Goal: Transaction & Acquisition: Purchase product/service

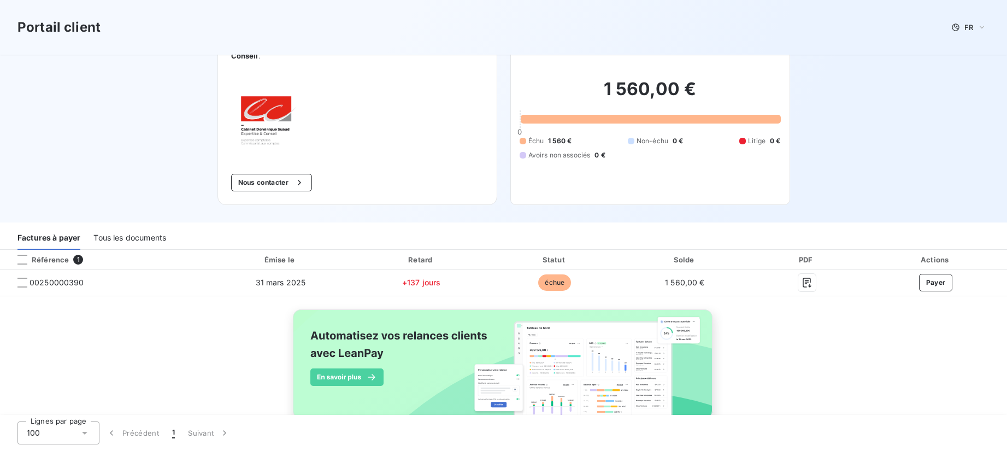
scroll to position [46, 0]
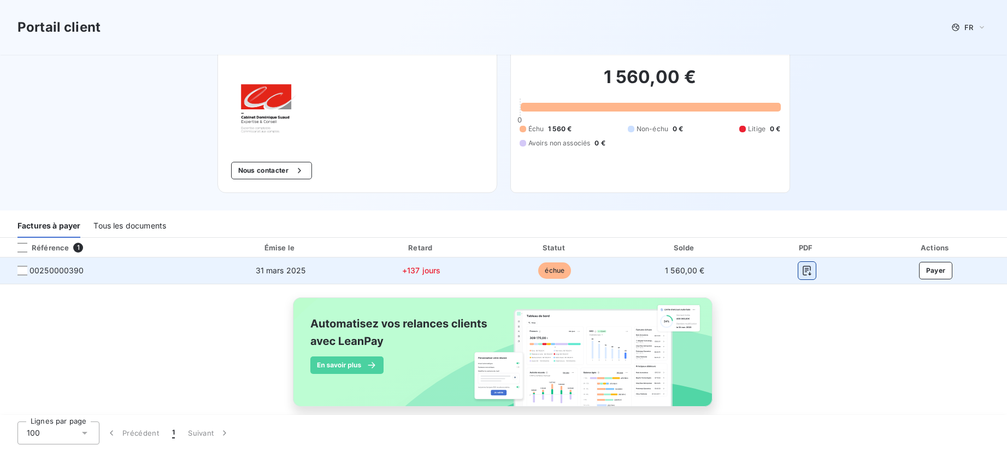
click at [806, 264] on button "button" at bounding box center [806, 270] width 17 height 17
click at [928, 262] on button "Payer" at bounding box center [936, 270] width 34 height 17
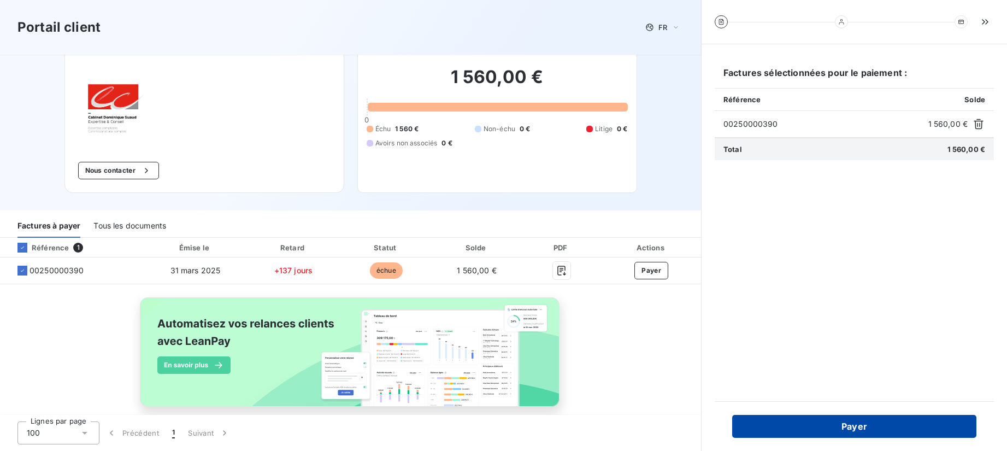
click at [798, 429] on button "Payer" at bounding box center [854, 426] width 244 height 23
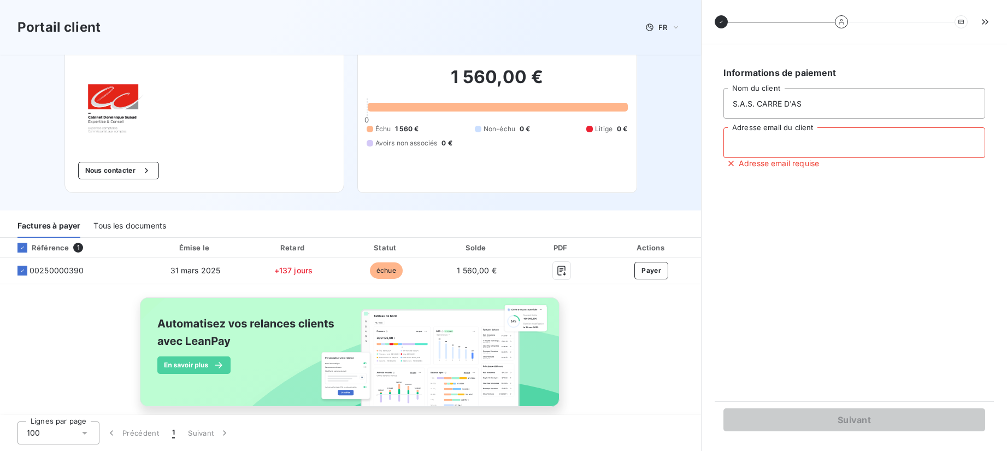
click at [786, 146] on input "Adresse email du client" at bounding box center [854, 142] width 262 height 31
type input "remontadalejeu@gmail.com"
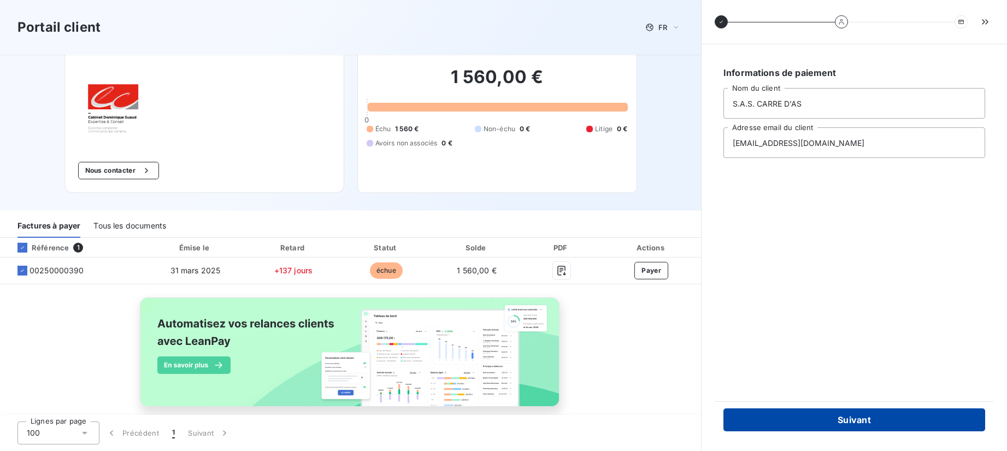
click at [838, 416] on button "Suivant" at bounding box center [854, 419] width 262 height 23
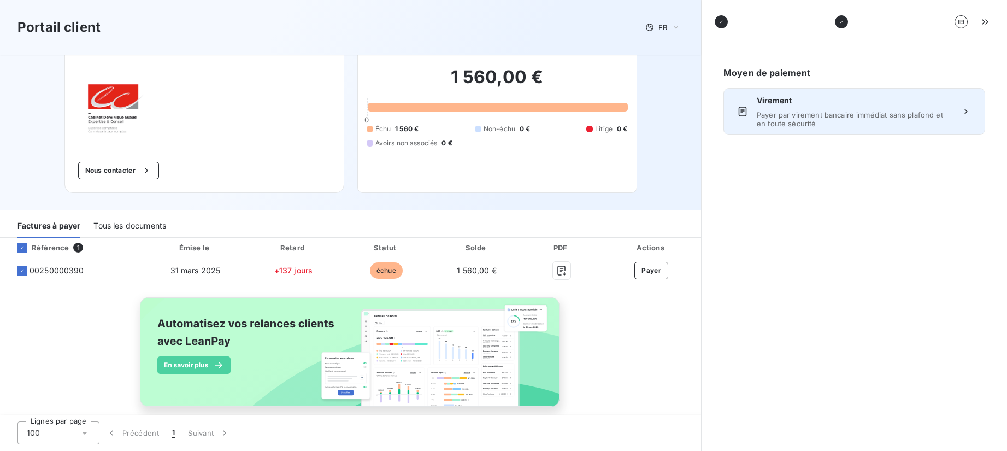
click at [834, 119] on span "Payer par virement bancaire immédiat sans plafond et en toute sécurité" at bounding box center [854, 118] width 195 height 17
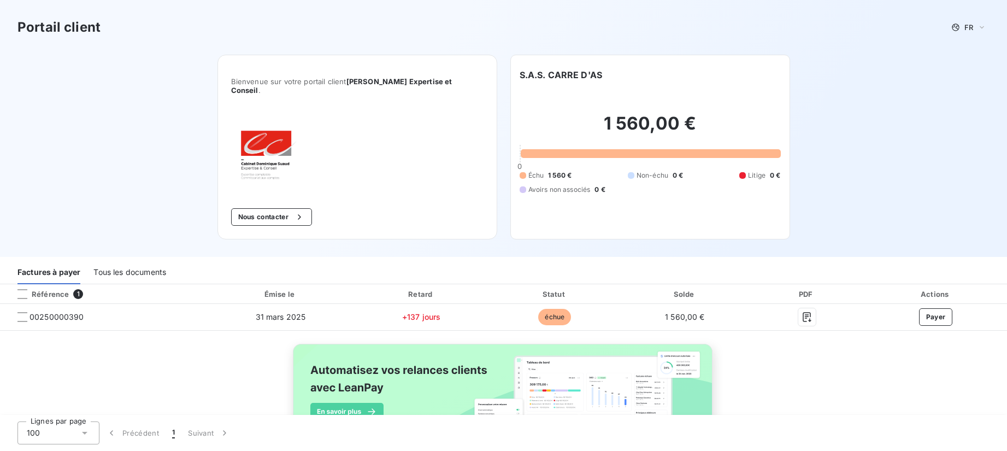
click at [55, 261] on div "Factures à payer" at bounding box center [48, 272] width 63 height 23
click at [114, 267] on div "Tous les documents" at bounding box center [129, 272] width 73 height 23
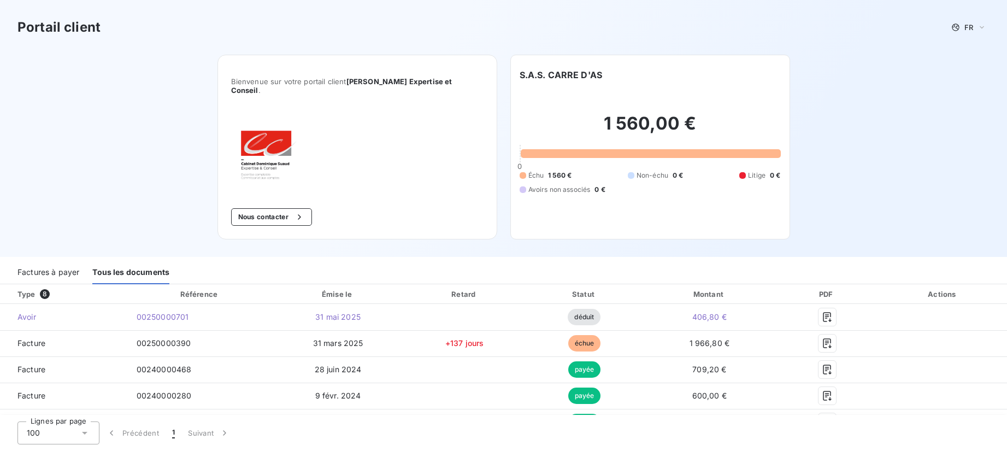
click at [67, 264] on div "Factures à payer" at bounding box center [48, 272] width 62 height 23
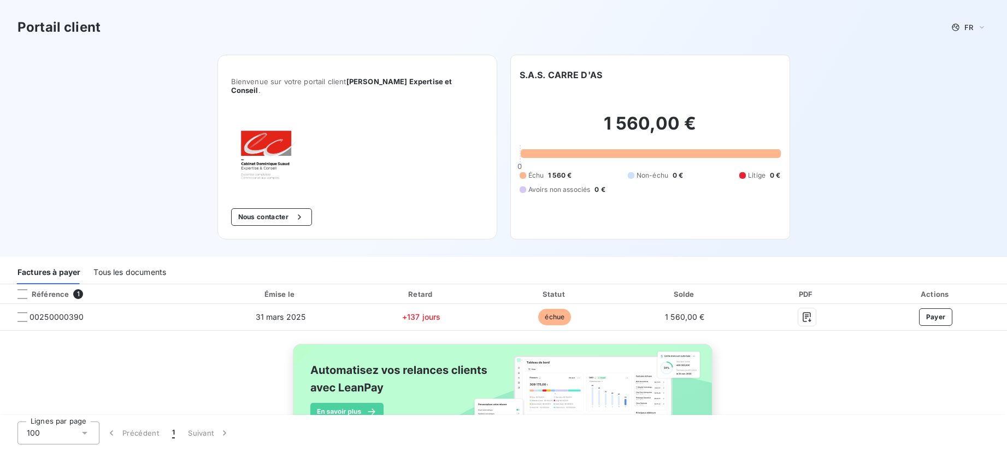
click at [115, 264] on div "Tous les documents" at bounding box center [129, 272] width 73 height 23
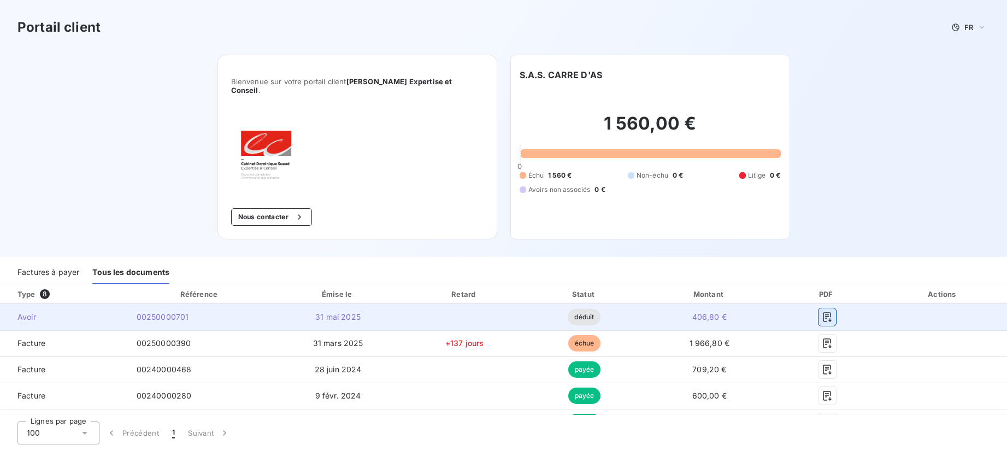
click at [819, 308] on button "button" at bounding box center [827, 316] width 17 height 17
click at [822, 311] on icon "button" at bounding box center [827, 316] width 11 height 11
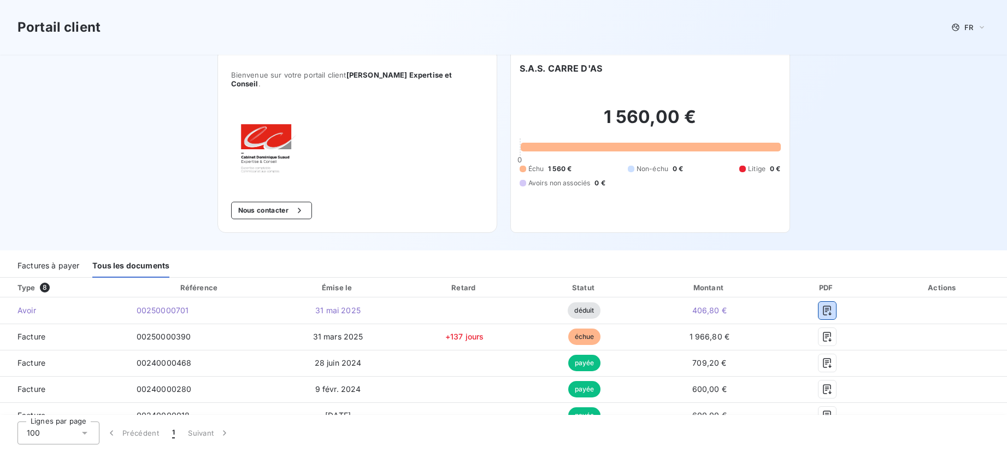
scroll to position [16, 0]
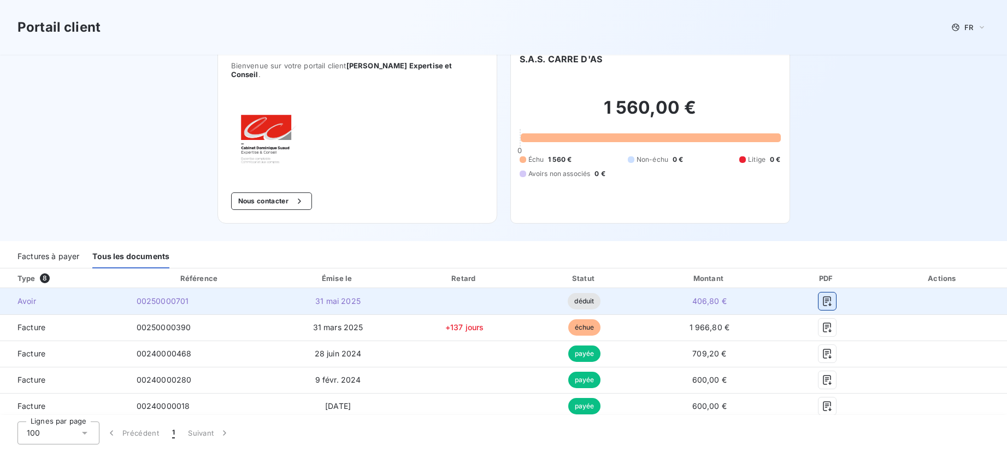
click at [822, 296] on icon "button" at bounding box center [827, 301] width 11 height 11
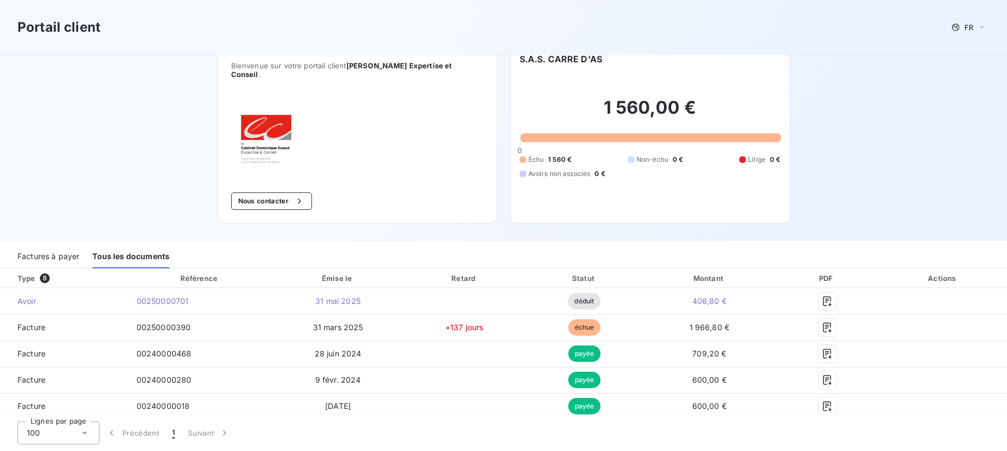
click at [822, 193] on div "Portail client FR Bienvenue sur votre portail client Dominique Suaud Expertise …" at bounding box center [503, 112] width 1007 height 257
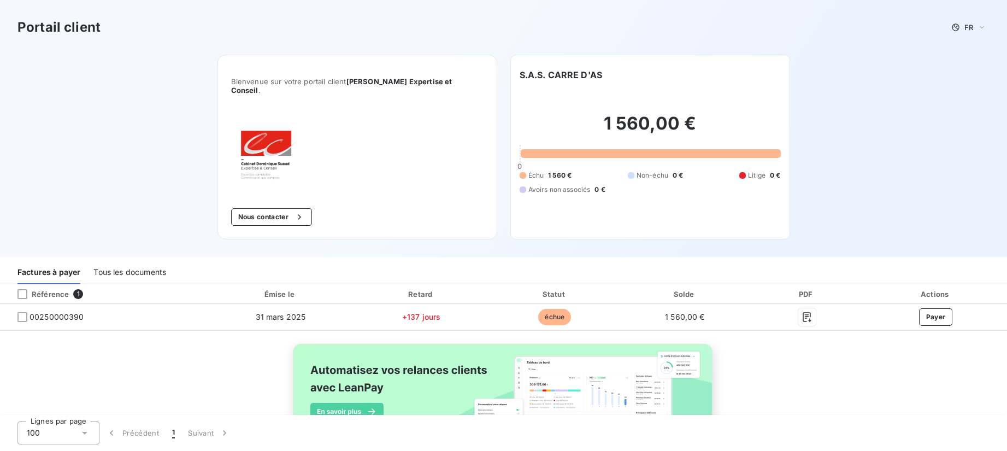
click at [109, 261] on div "Tous les documents" at bounding box center [129, 272] width 73 height 23
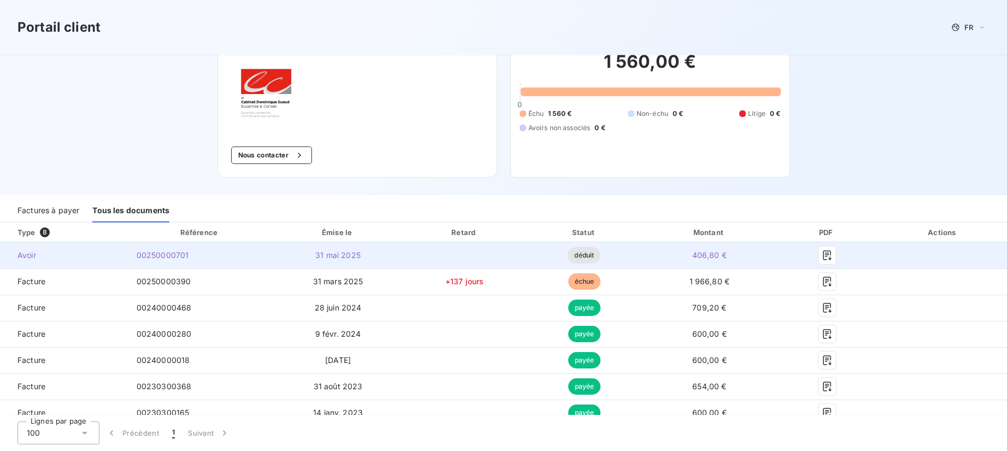
scroll to position [75, 0]
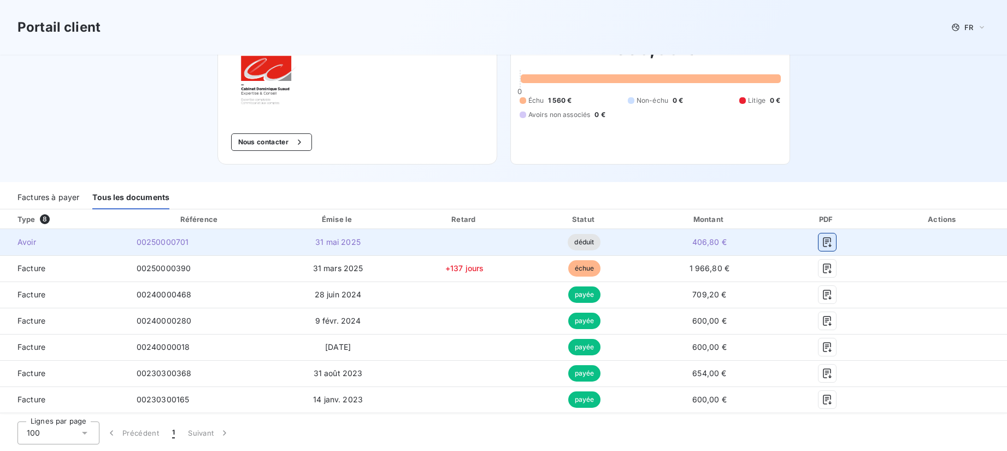
click at [823, 237] on icon "button" at bounding box center [827, 242] width 8 height 10
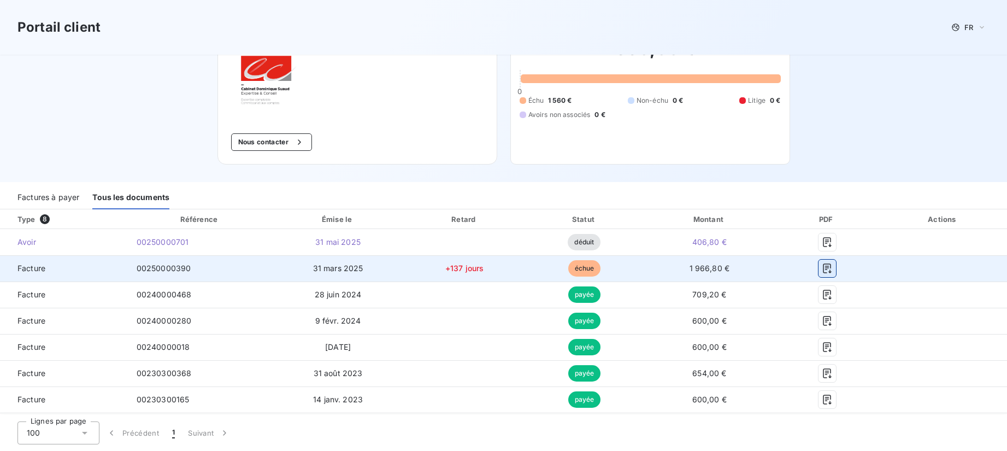
click at [822, 263] on icon "button" at bounding box center [827, 268] width 11 height 11
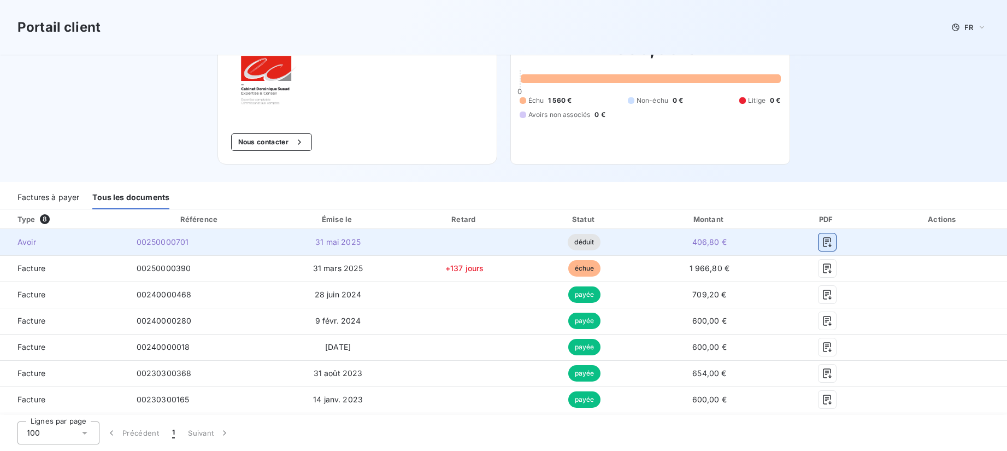
click at [823, 237] on icon "button" at bounding box center [827, 242] width 8 height 10
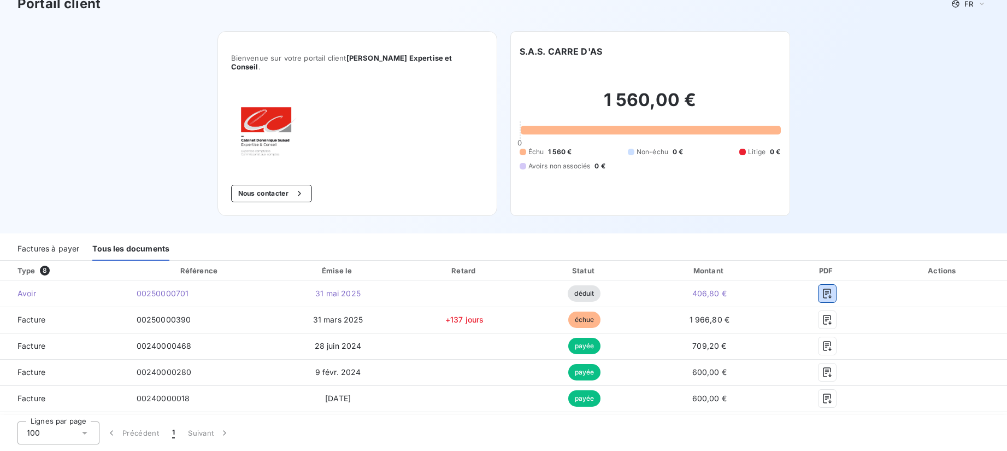
scroll to position [0, 0]
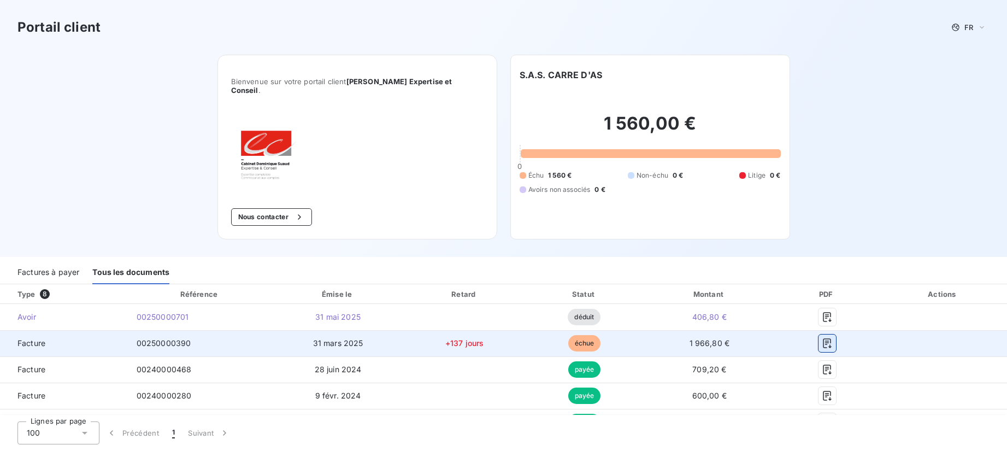
click at [819, 336] on button "button" at bounding box center [827, 342] width 17 height 17
click at [344, 338] on span "31 mars 2025" at bounding box center [338, 342] width 50 height 9
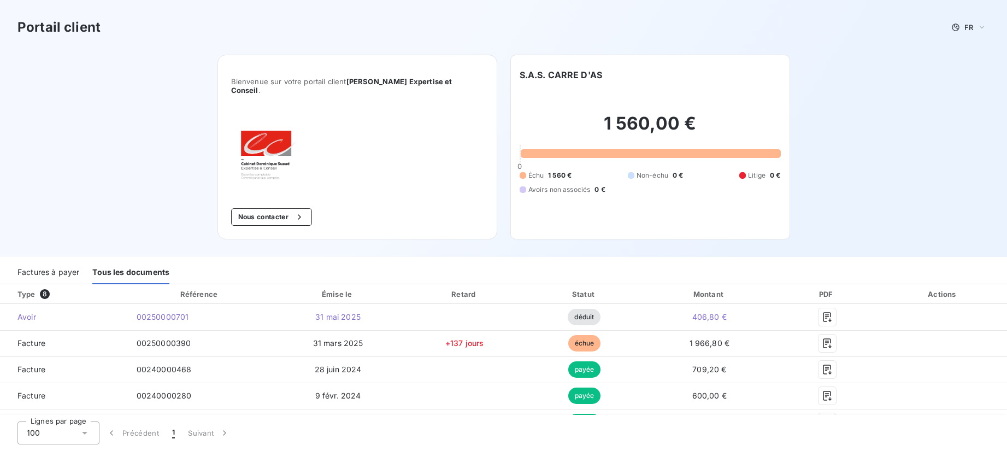
click at [27, 261] on div "Factures à payer" at bounding box center [48, 272] width 62 height 23
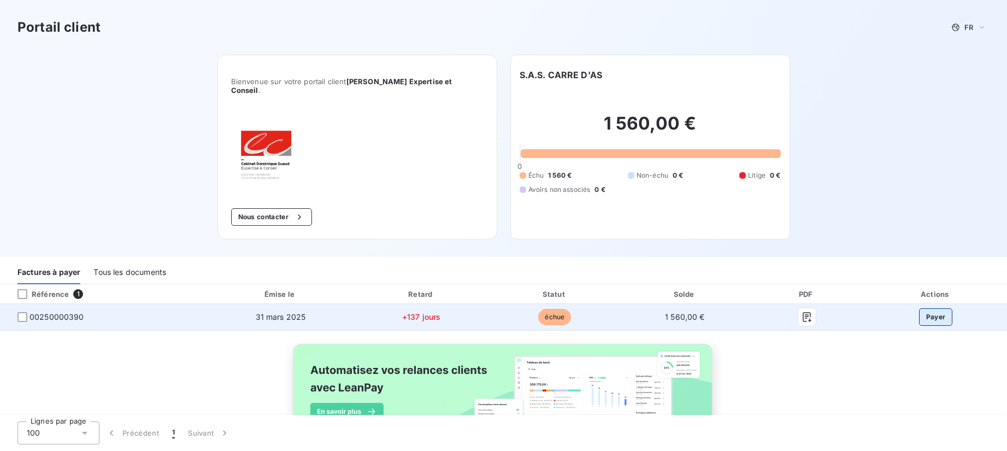
click at [928, 309] on button "Payer" at bounding box center [936, 316] width 34 height 17
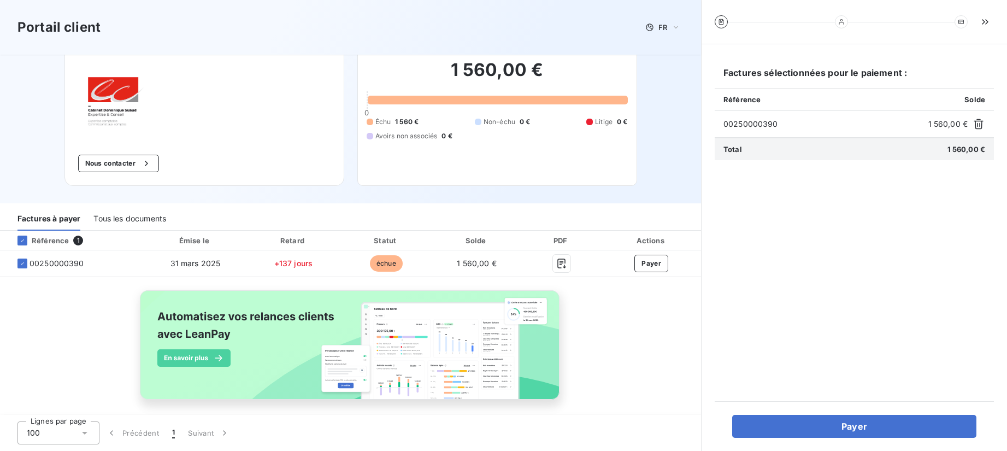
scroll to position [54, 0]
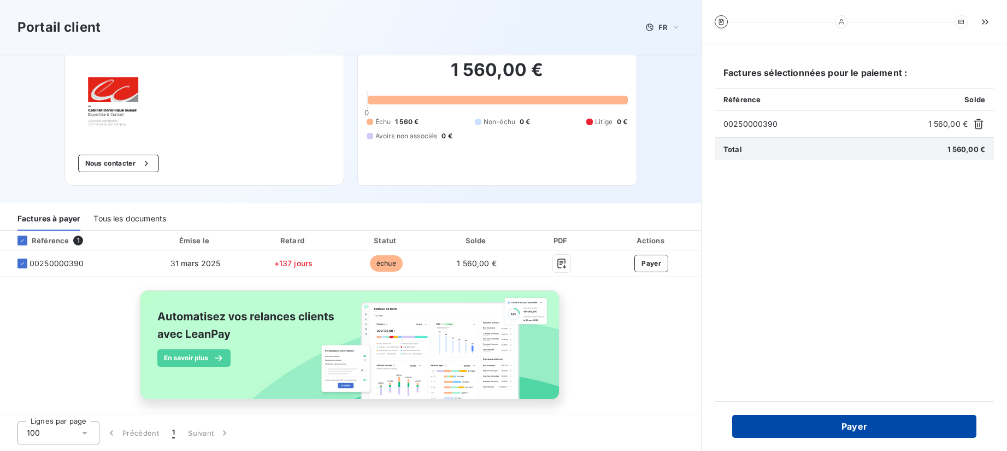
click at [864, 433] on button "Payer" at bounding box center [854, 426] width 244 height 23
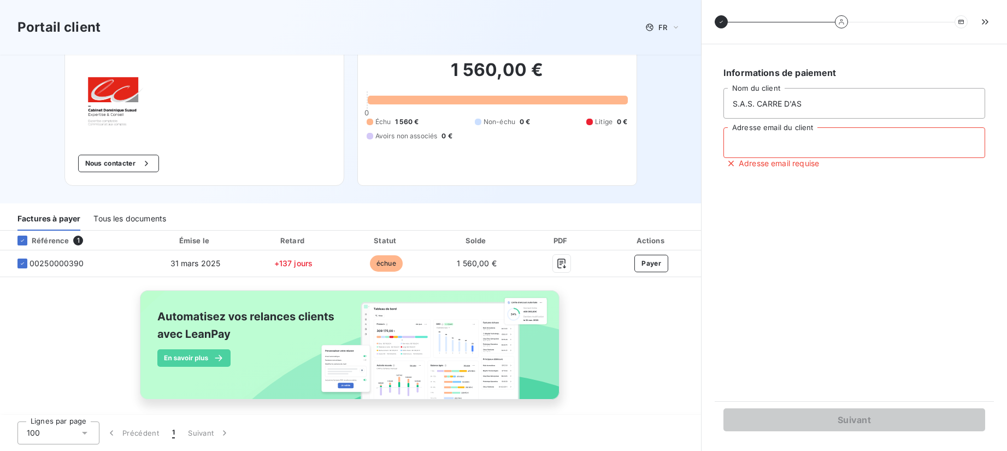
click at [763, 150] on input "Adresse email du client" at bounding box center [854, 142] width 262 height 31
type input "remontadalejeu@gmail.com"
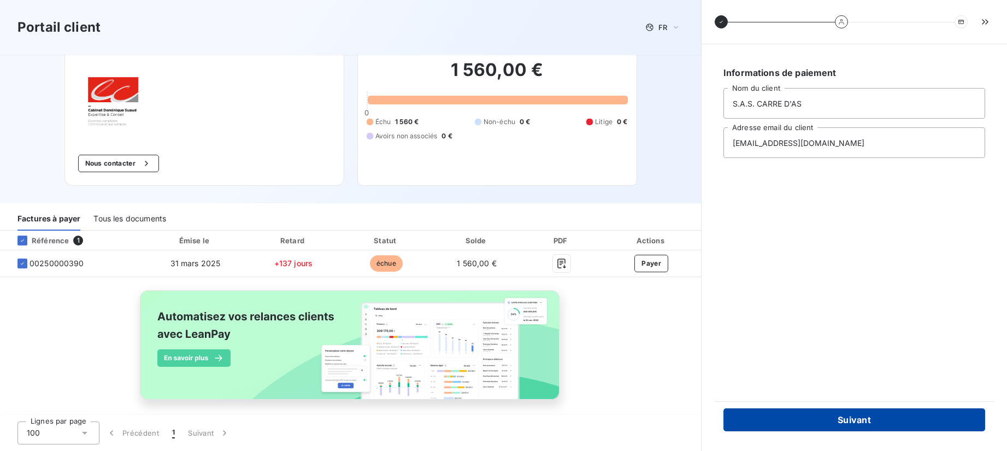
click at [851, 415] on button "Suivant" at bounding box center [854, 419] width 262 height 23
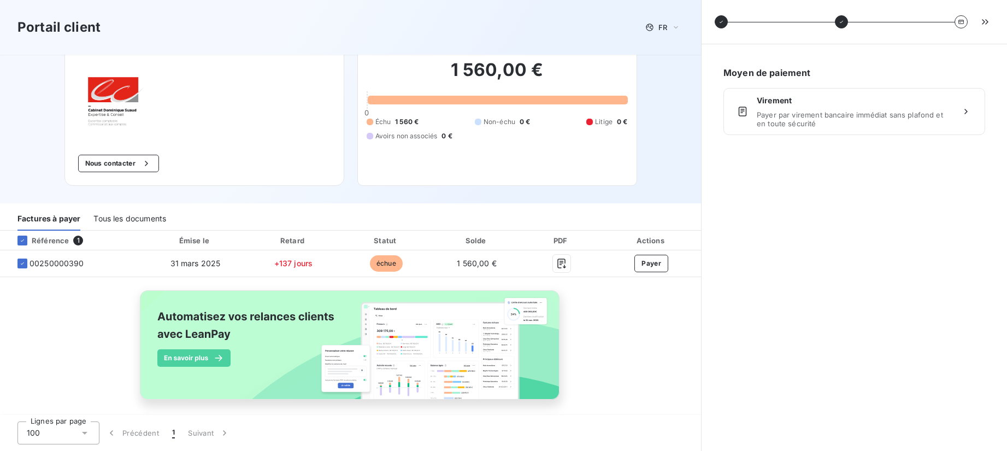
click at [811, 120] on span "Payer par virement bancaire immédiat sans plafond et en toute sécurité" at bounding box center [854, 118] width 195 height 17
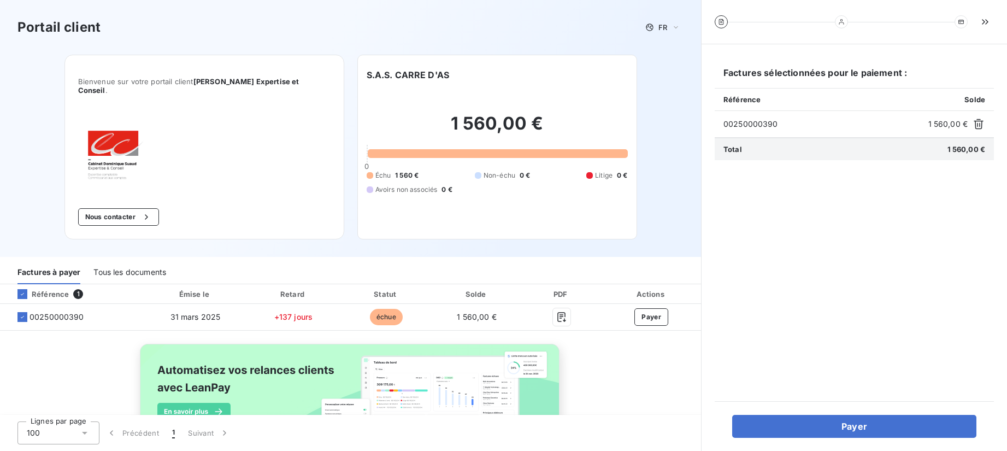
click at [631, 352] on div "Référence 1 Émise le Retard Statut Solde PDF Actions 00250000390 [DATE] +137 jo…" at bounding box center [350, 381] width 701 height 194
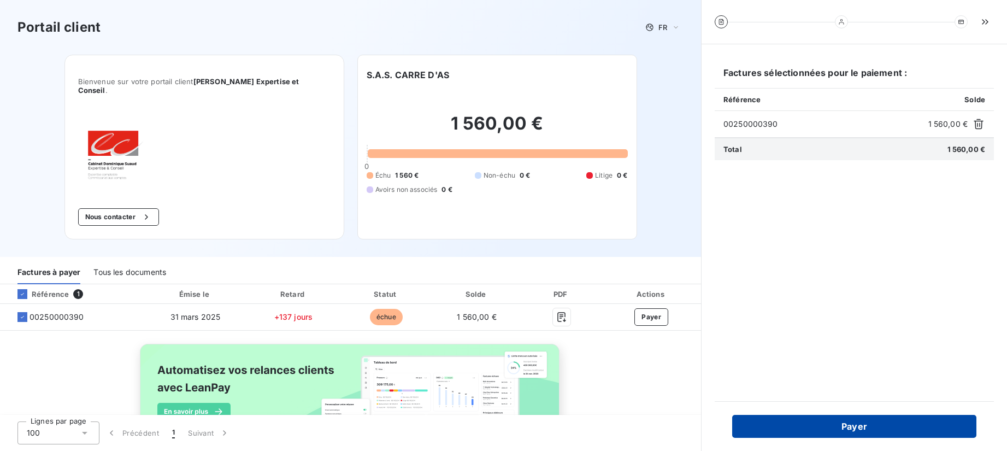
click at [868, 417] on button "Payer" at bounding box center [854, 426] width 244 height 23
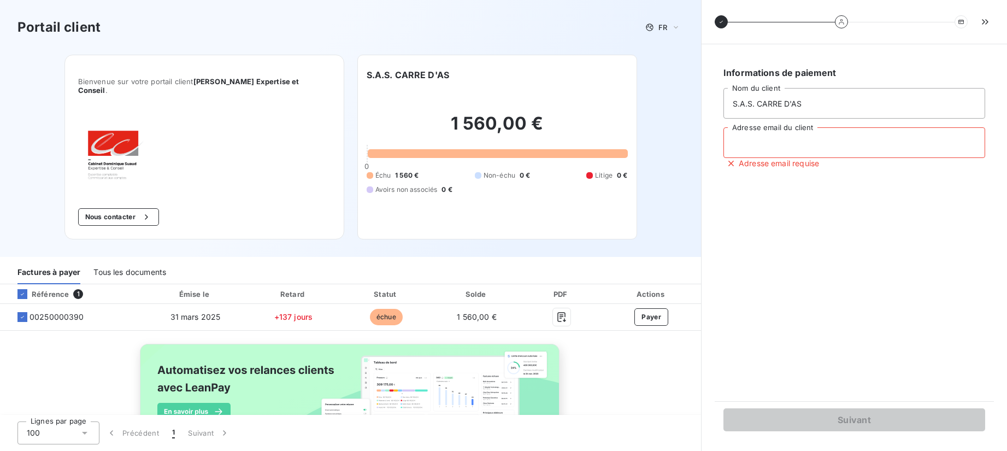
click at [784, 144] on input "Adresse email du client" at bounding box center [854, 142] width 262 height 31
click at [776, 143] on input "Adresse email du client" at bounding box center [854, 142] width 262 height 31
type input "pierrearthur.six@gmail.com"
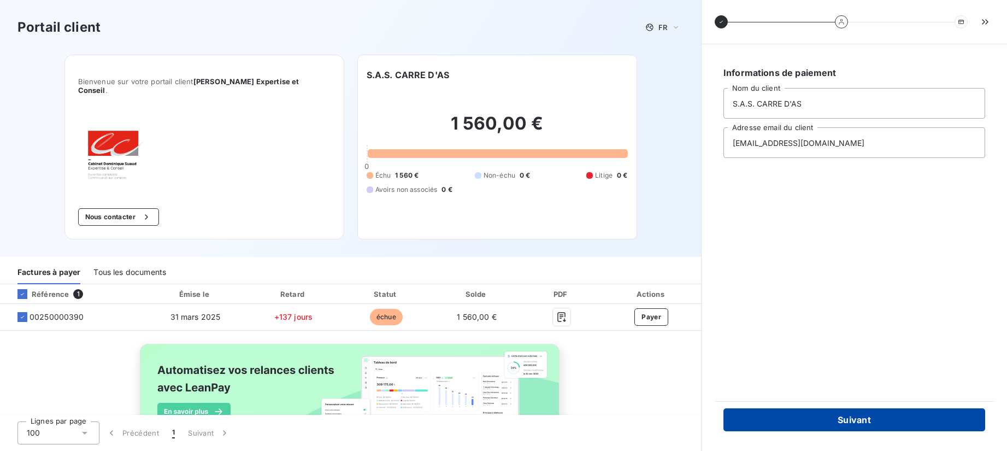
click at [844, 426] on button "Suivant" at bounding box center [854, 419] width 262 height 23
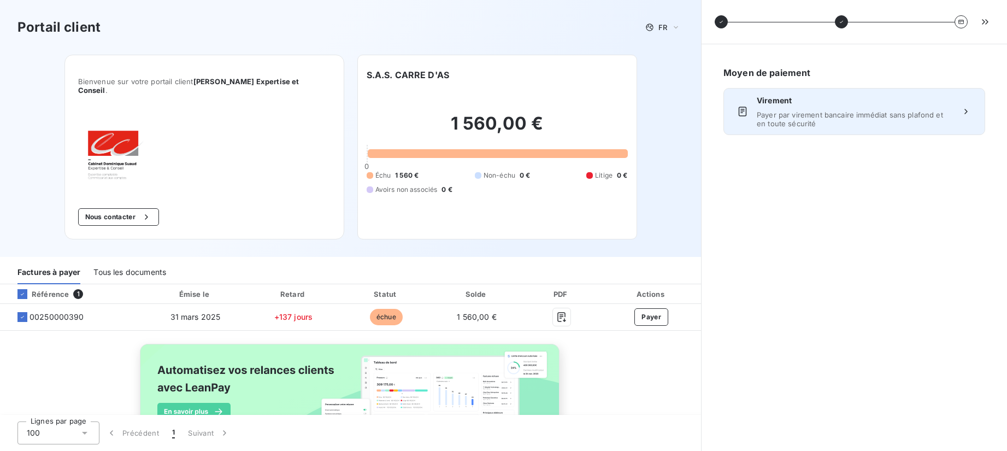
click at [833, 119] on span "Payer par virement bancaire immédiat sans plafond et en toute sécurité" at bounding box center [854, 118] width 195 height 17
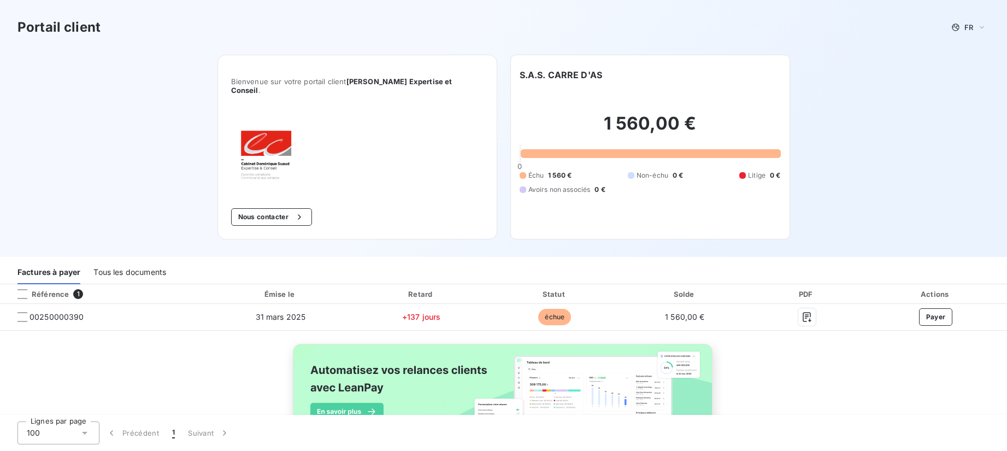
click at [109, 262] on div "Tous les documents" at bounding box center [129, 272] width 73 height 23
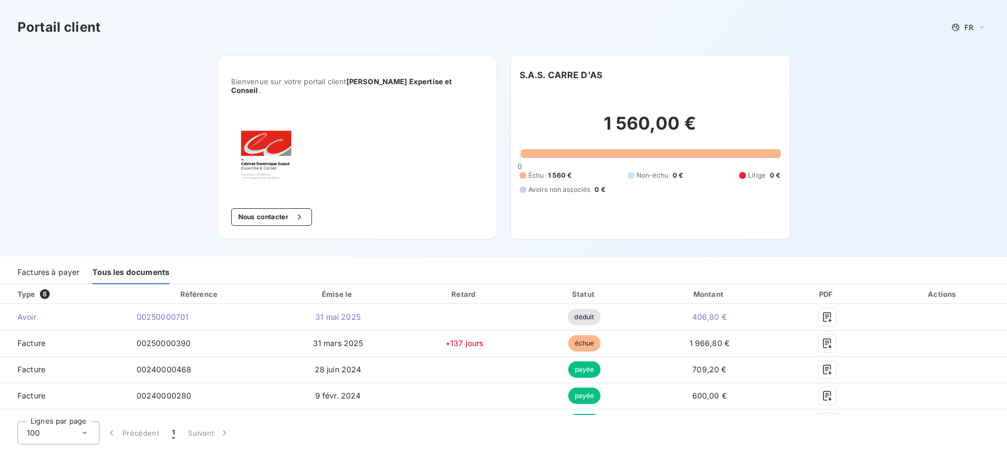
click at [56, 261] on div "Factures à payer" at bounding box center [48, 272] width 62 height 23
